Goal: Obtain resource: Download file/media

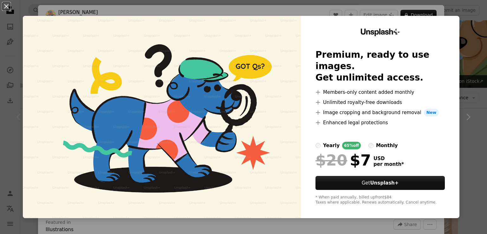
click at [468, 65] on div "An X shape Unsplash+ Premium, ready to use images. Get unlimited access. A plus…" at bounding box center [243, 117] width 487 height 234
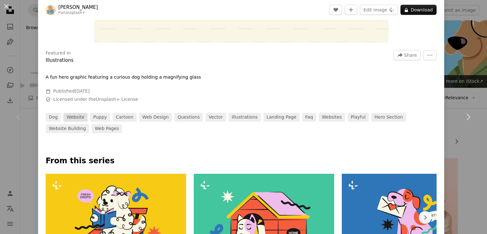
scroll to position [222, 0]
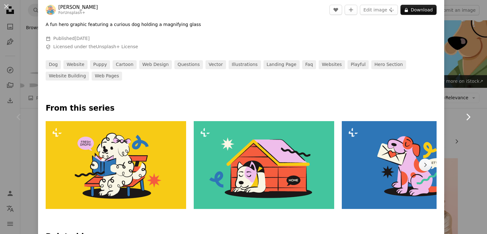
click at [456, 100] on link "Chevron right" at bounding box center [468, 116] width 38 height 61
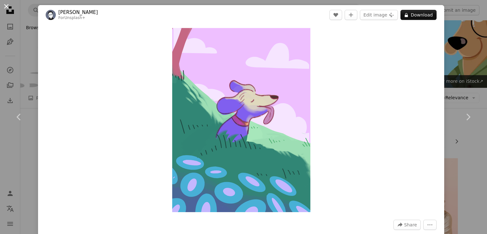
click at [7, 6] on button "An X shape" at bounding box center [7, 7] width 8 height 8
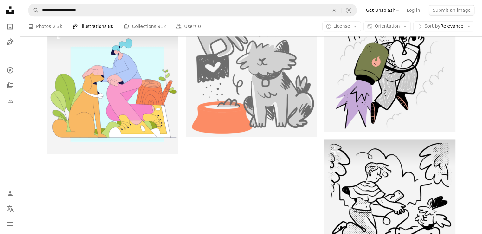
scroll to position [937, 0]
